Goal: Task Accomplishment & Management: Use online tool/utility

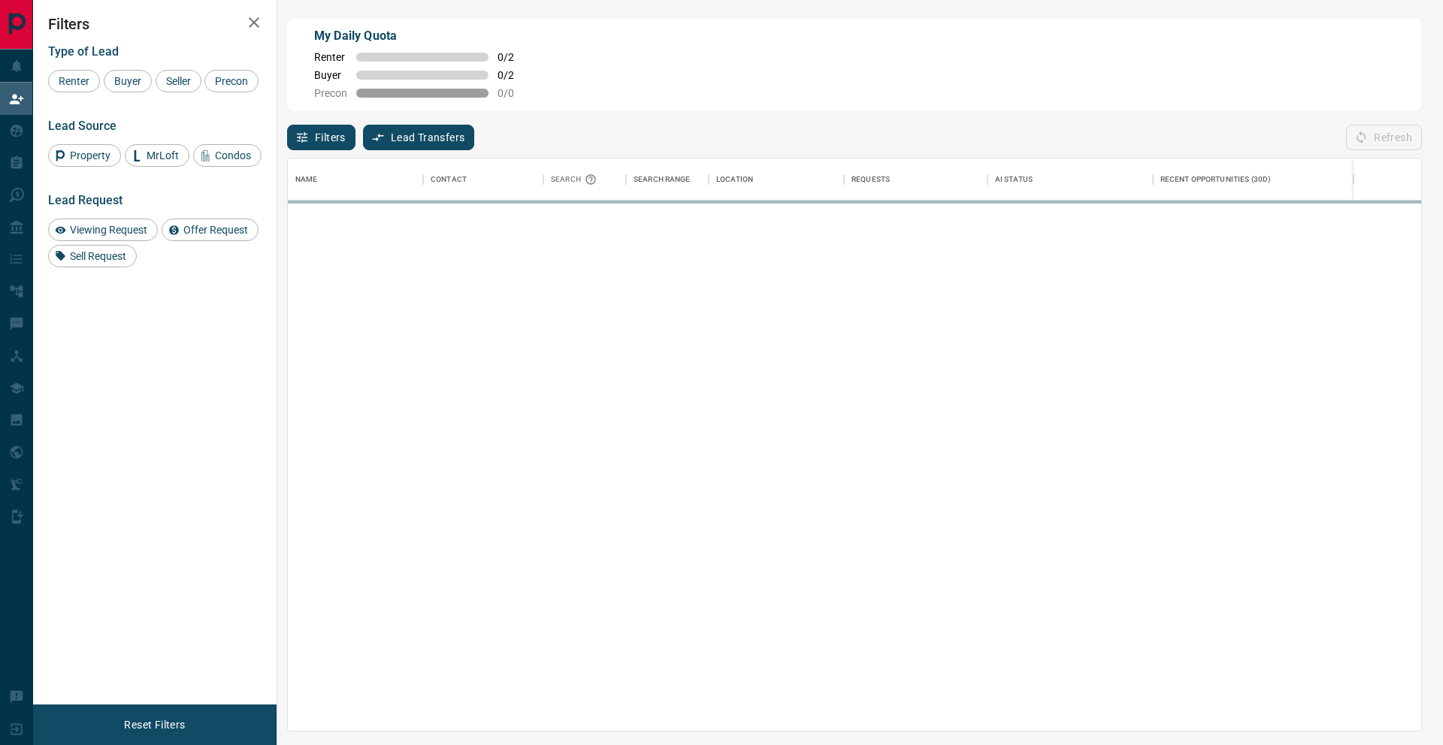
scroll to position [572, 1133]
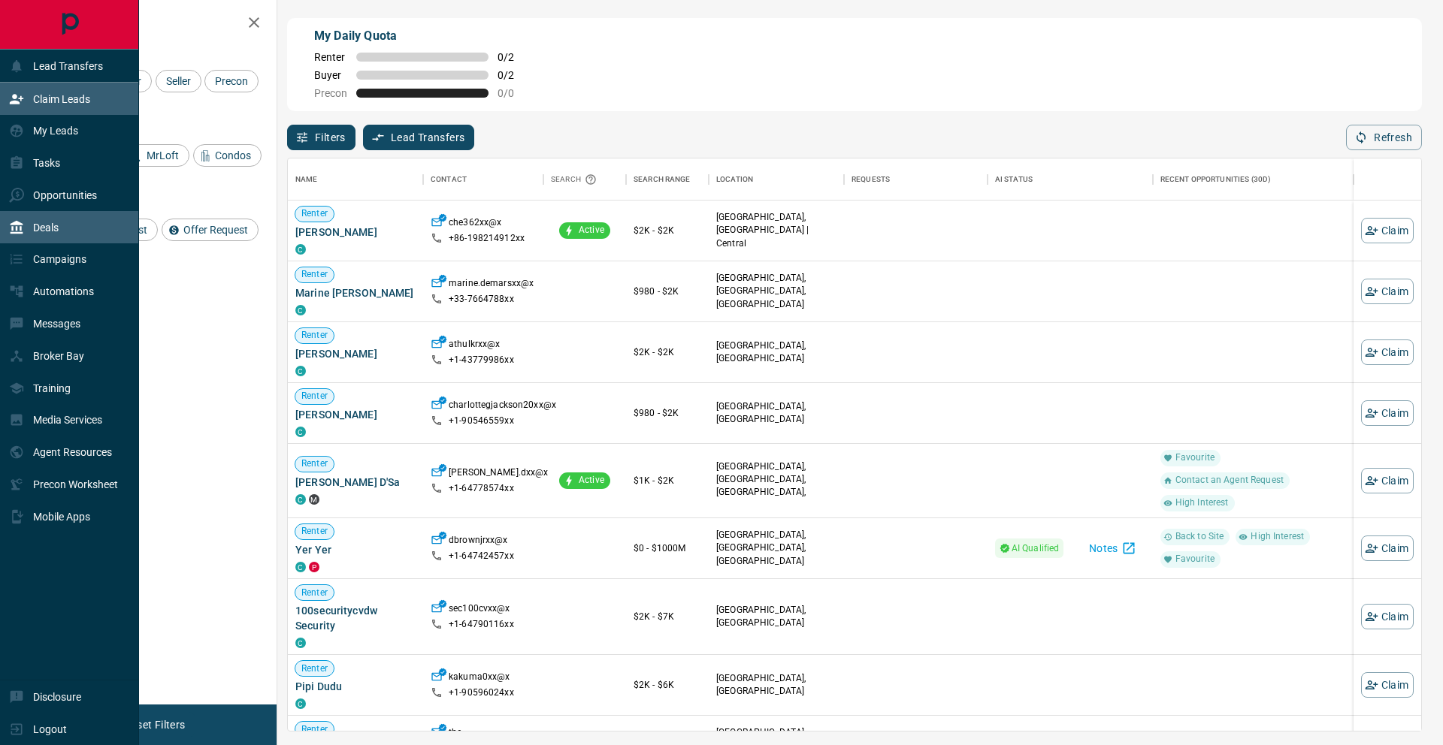
click at [89, 233] on div "Deals" at bounding box center [69, 227] width 139 height 32
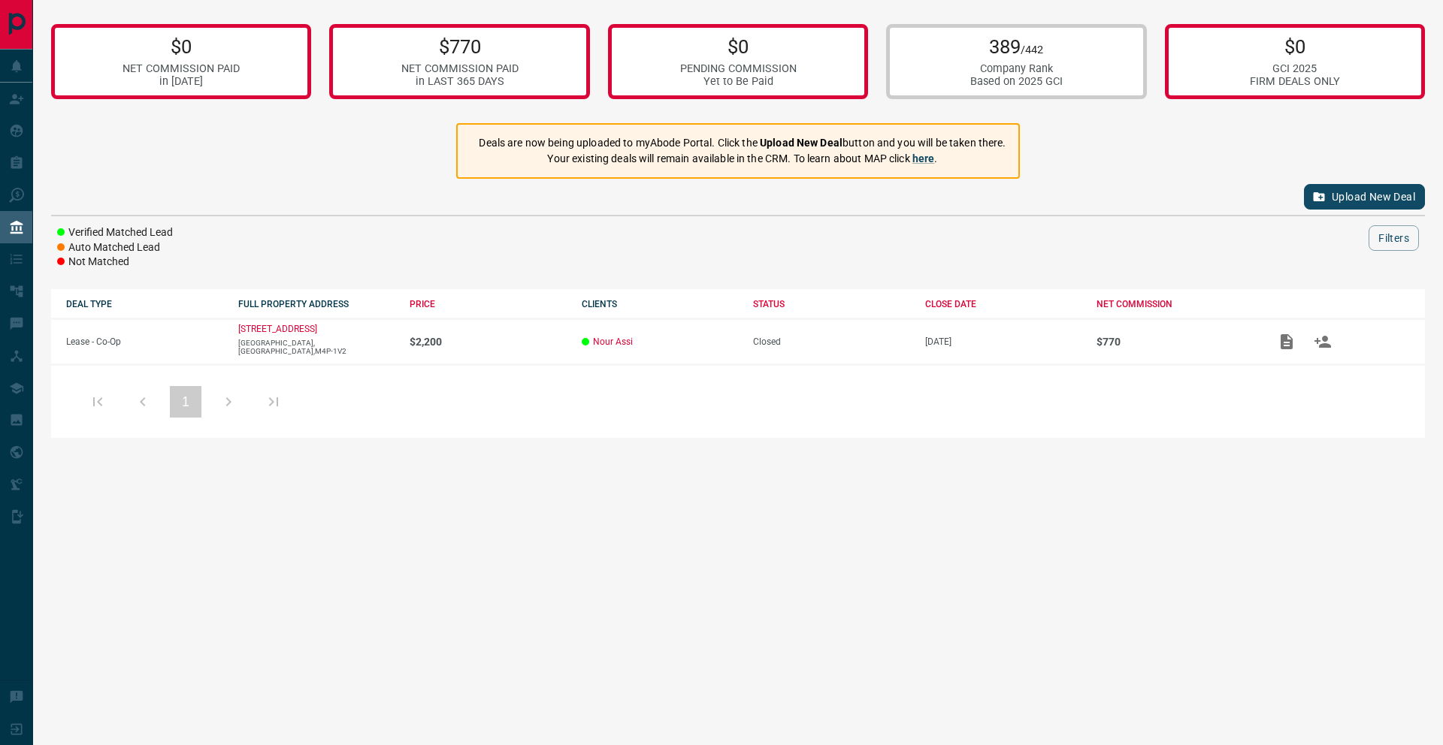
click at [1386, 201] on button "Upload New Deal" at bounding box center [1364, 197] width 121 height 26
click at [1317, 201] on icon "button" at bounding box center [1319, 197] width 14 height 14
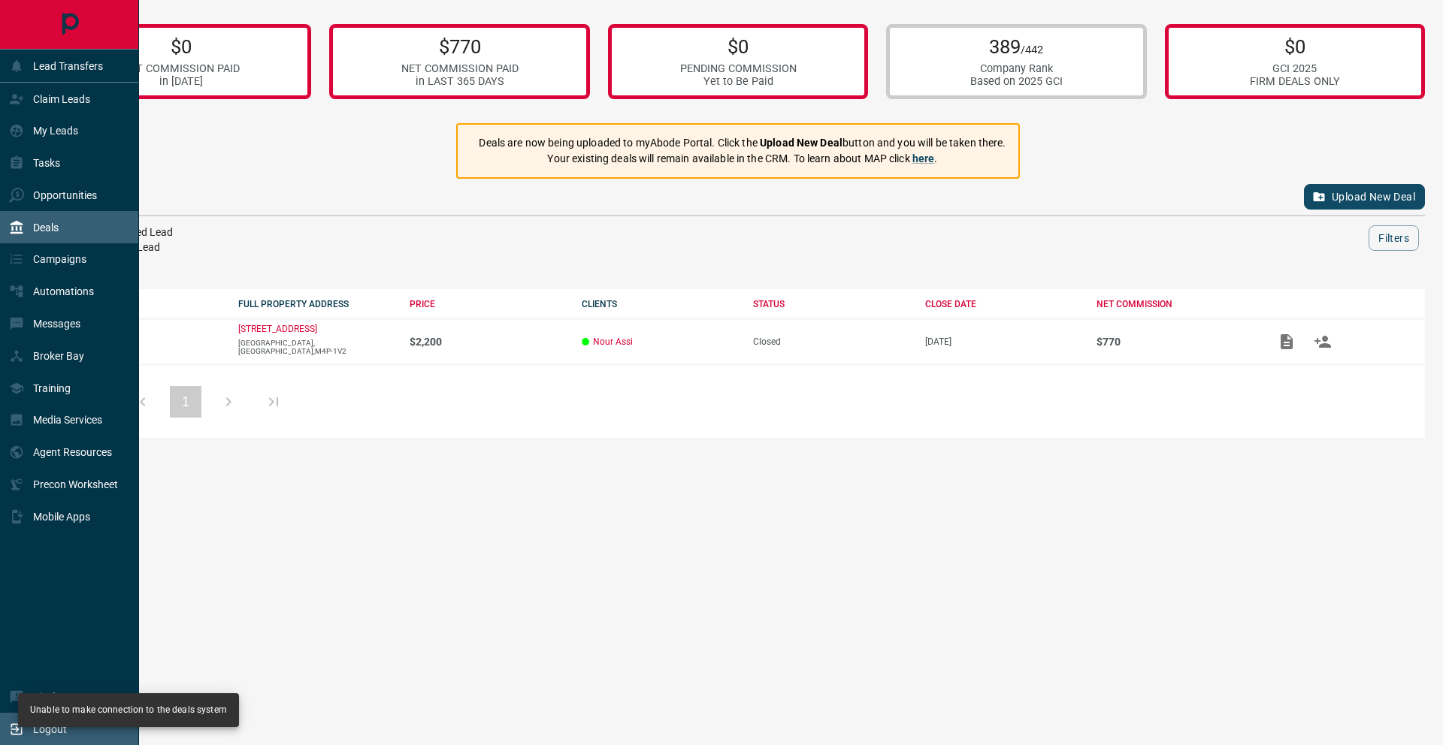
click at [56, 728] on p "Logout" at bounding box center [50, 730] width 34 height 12
